Goal: Transaction & Acquisition: Purchase product/service

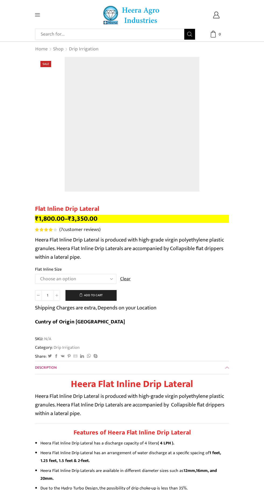
click at [102, 278] on select "Choose an option 12 MM 0.25 Thickness (30 CM) 12 MM 0.25 Thickness (40 CM) 12 M…" at bounding box center [75, 279] width 81 height 10
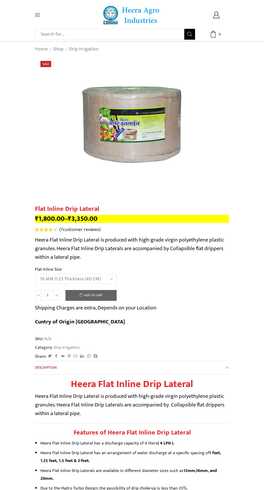
click at [35, 274] on select "Choose an option 12 MM 0.25 Thickness (30 CM) 12 MM 0.25 Thickness (40 CM) 12 M…" at bounding box center [75, 279] width 81 height 10
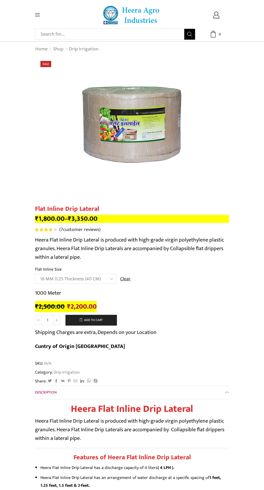
click at [98, 282] on select "Choose an option 12 MM 0.25 Thickness (30 CM) 12 MM 0.25 Thickness (40 CM) 12 M…" at bounding box center [75, 279] width 81 height 10
click at [35, 274] on select "Choose an option 12 MM 0.25 Thickness (30 CM) 12 MM 0.25 Thickness (40 CM) 12 M…" at bounding box center [75, 279] width 81 height 10
click at [109, 283] on select "Choose an option 12 MM 0.25 Thickness (30 CM) 12 MM 0.25 Thickness (40 CM) 12 M…" at bounding box center [75, 279] width 81 height 10
click at [35, 274] on select "Choose an option 12 MM 0.25 Thickness (30 CM) 12 MM 0.25 Thickness (40 CM) 12 M…" at bounding box center [75, 279] width 81 height 10
click at [110, 278] on select "Choose an option 12 MM 0.25 Thickness (30 CM) 12 MM 0.25 Thickness (40 CM) 12 M…" at bounding box center [75, 279] width 81 height 10
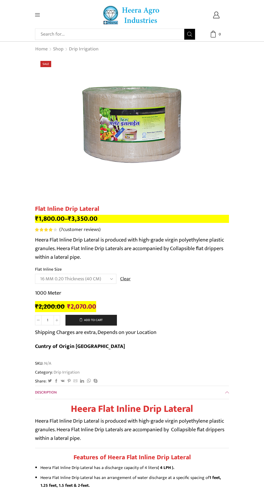
click at [35, 274] on select "Choose an option 12 MM 0.25 Thickness (30 CM) 12 MM 0.25 Thickness (40 CM) 12 M…" at bounding box center [75, 279] width 81 height 10
click at [101, 283] on select "Choose an option 12 MM 0.25 Thickness (30 CM) 12 MM 0.25 Thickness (40 CM) 12 M…" at bounding box center [75, 279] width 81 height 10
click at [35, 274] on select "Choose an option 12 MM 0.25 Thickness (30 CM) 12 MM 0.25 Thickness (40 CM) 12 M…" at bounding box center [75, 279] width 81 height 10
click at [109, 282] on select "Choose an option 12 MM 0.25 Thickness (30 CM) 12 MM 0.25 Thickness (40 CM) 12 M…" at bounding box center [75, 279] width 81 height 10
select select "16 MM 0.20 Thickness (30 CM)"
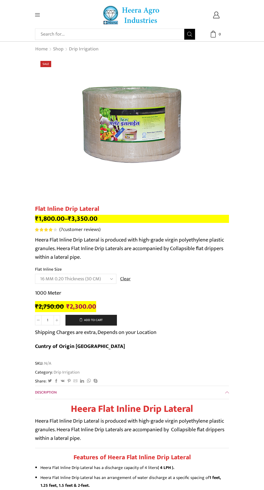
click at [35, 274] on select "Choose an option 12 MM 0.25 Thickness (30 CM) 12 MM 0.25 Thickness (40 CM) 12 M…" at bounding box center [75, 279] width 81 height 10
click at [107, 278] on select "Choose an option 12 MM 0.25 Thickness (30 CM) 12 MM 0.25 Thickness (40 CM) 12 M…" at bounding box center [75, 279] width 81 height 10
